Goal: Information Seeking & Learning: Learn about a topic

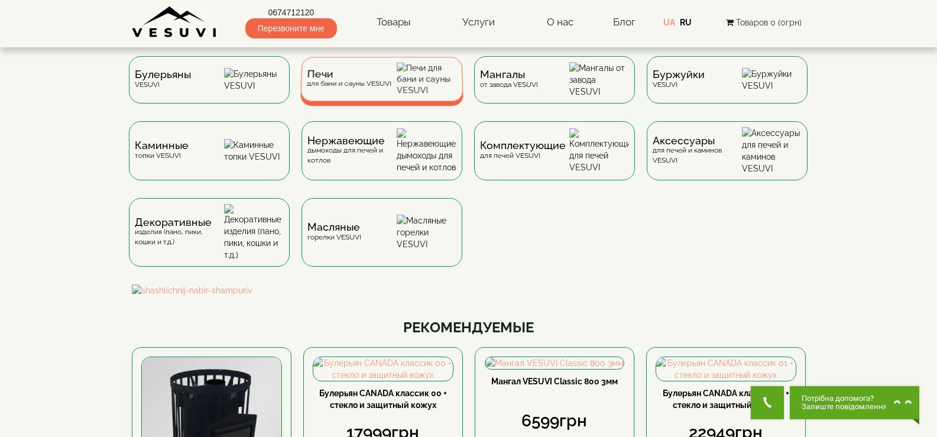
click at [415, 94] on img at bounding box center [427, 79] width 60 height 33
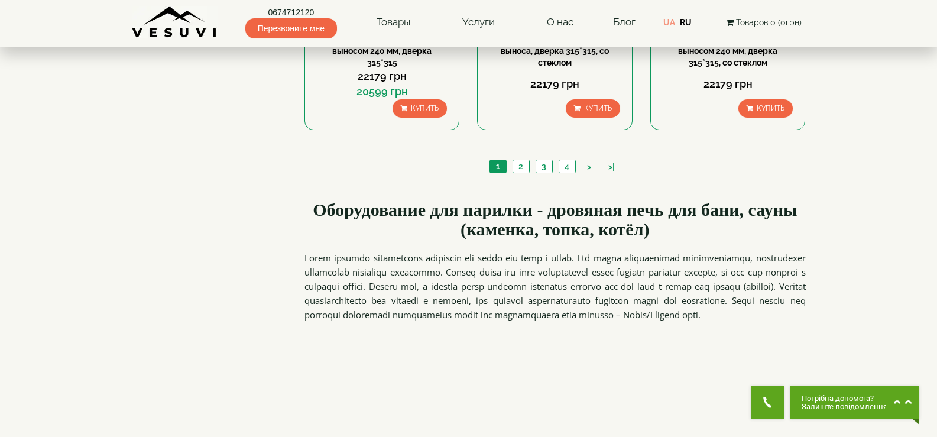
scroll to position [1419, 0]
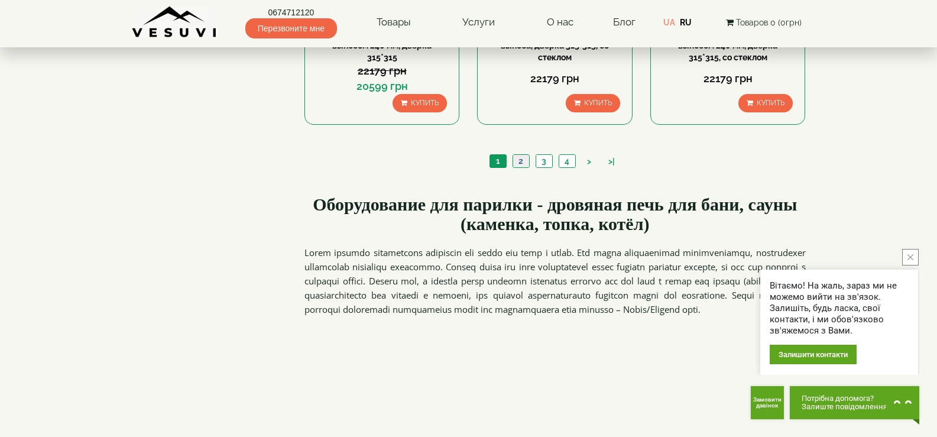
click at [520, 164] on link "2" at bounding box center [521, 161] width 17 height 12
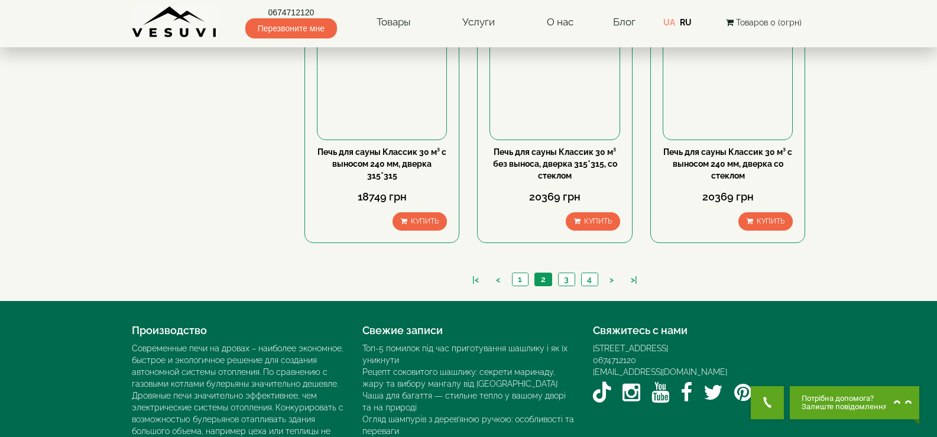
scroll to position [1369, 0]
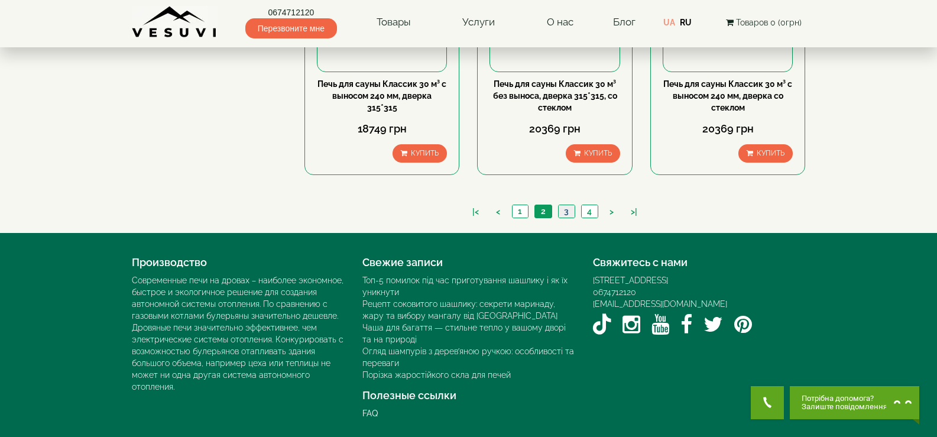
click at [570, 209] on link "3" at bounding box center [566, 211] width 17 height 12
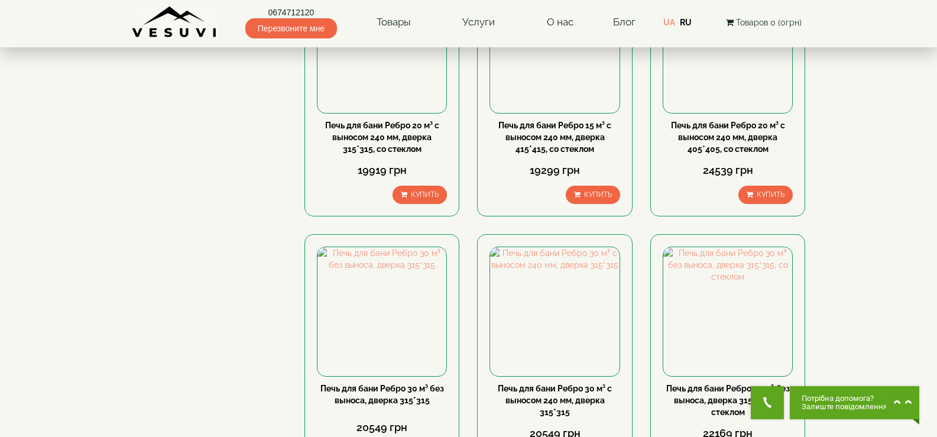
scroll to position [1360, 0]
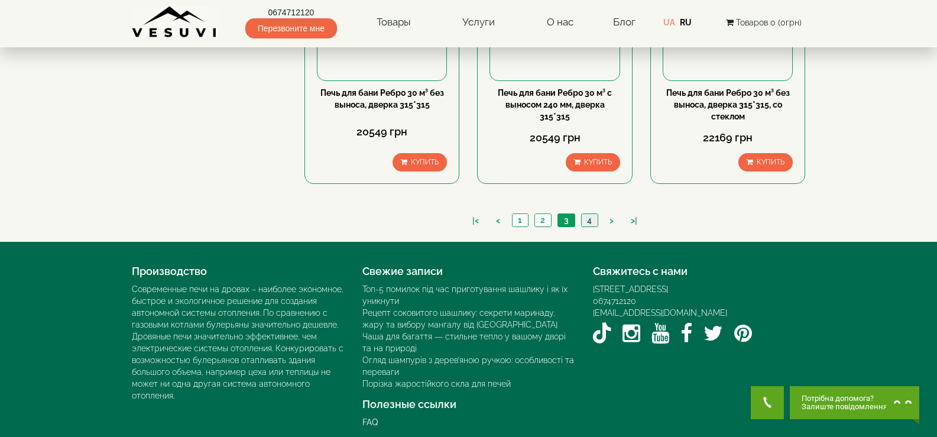
click at [588, 222] on link "4" at bounding box center [589, 220] width 17 height 12
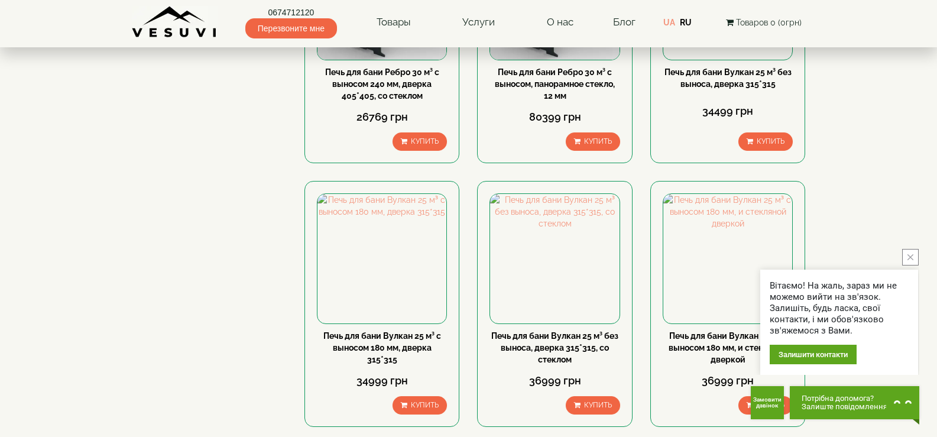
scroll to position [591, 0]
